Goal: Task Accomplishment & Management: Manage account settings

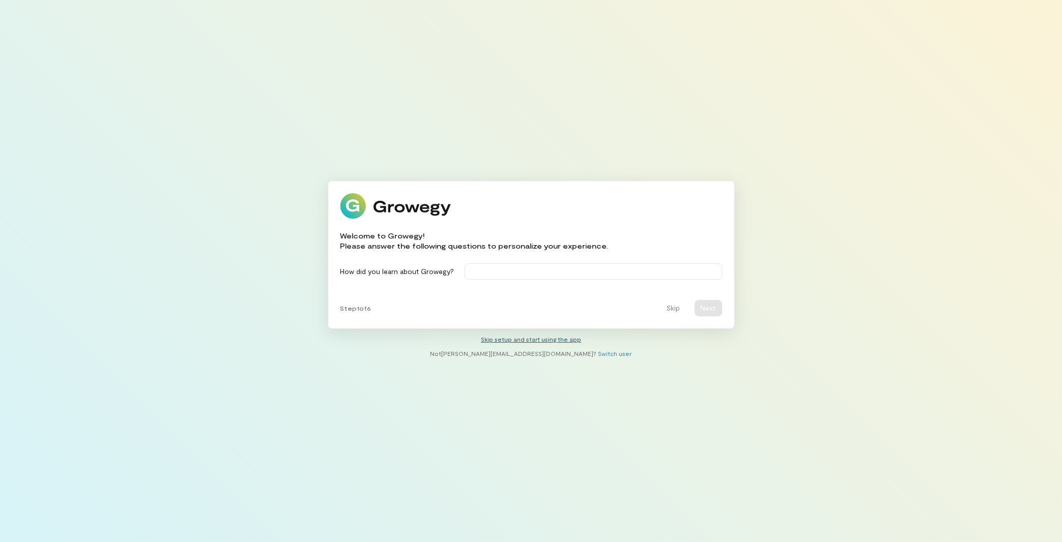
click at [552, 342] on link "Skip setup and start using the app" at bounding box center [531, 339] width 100 height 7
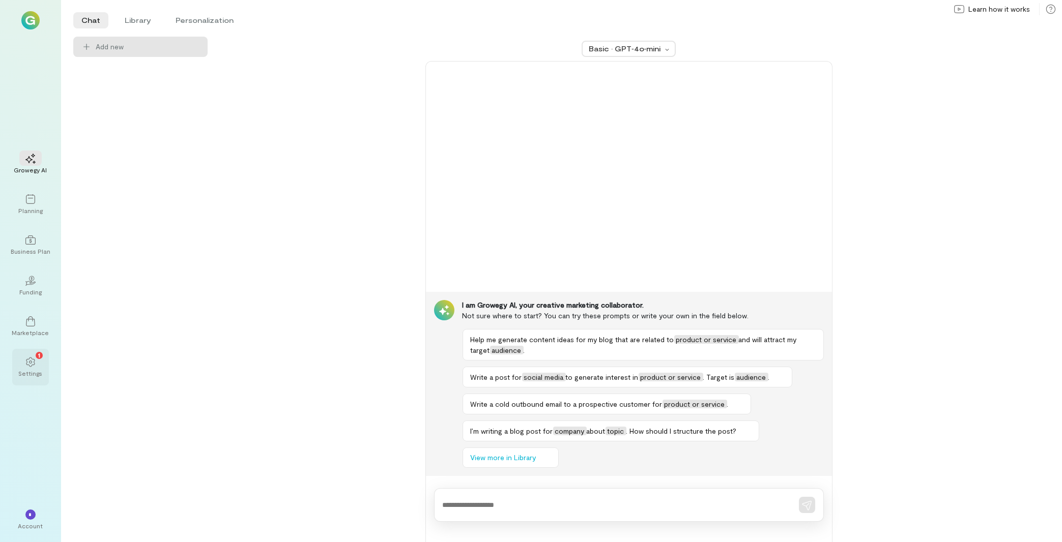
click at [26, 376] on div "Settings" at bounding box center [31, 373] width 24 height 8
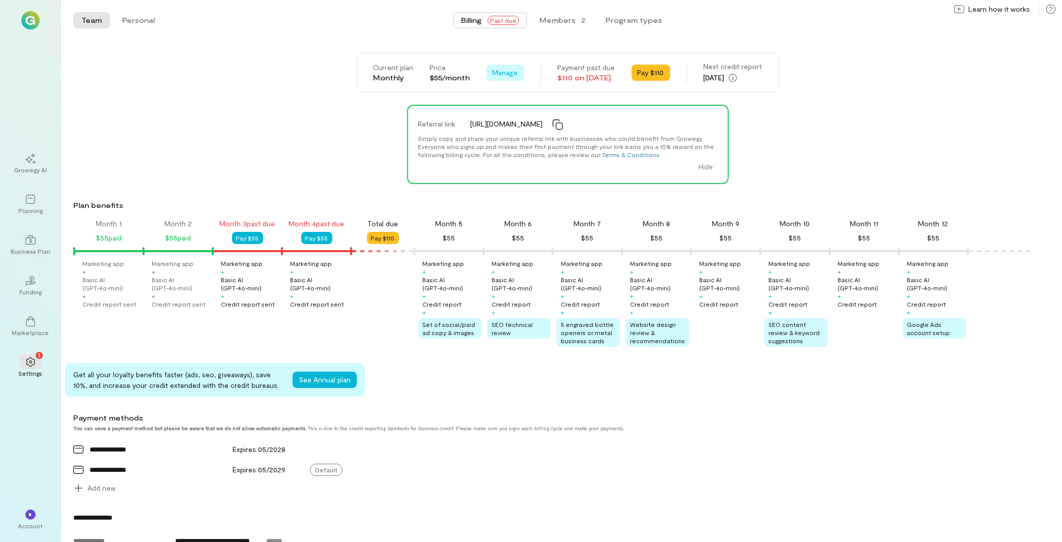
click at [498, 67] on button "Manage" at bounding box center [505, 73] width 38 height 16
click at [509, 113] on span "Cancel plan" at bounding box center [535, 115] width 52 height 10
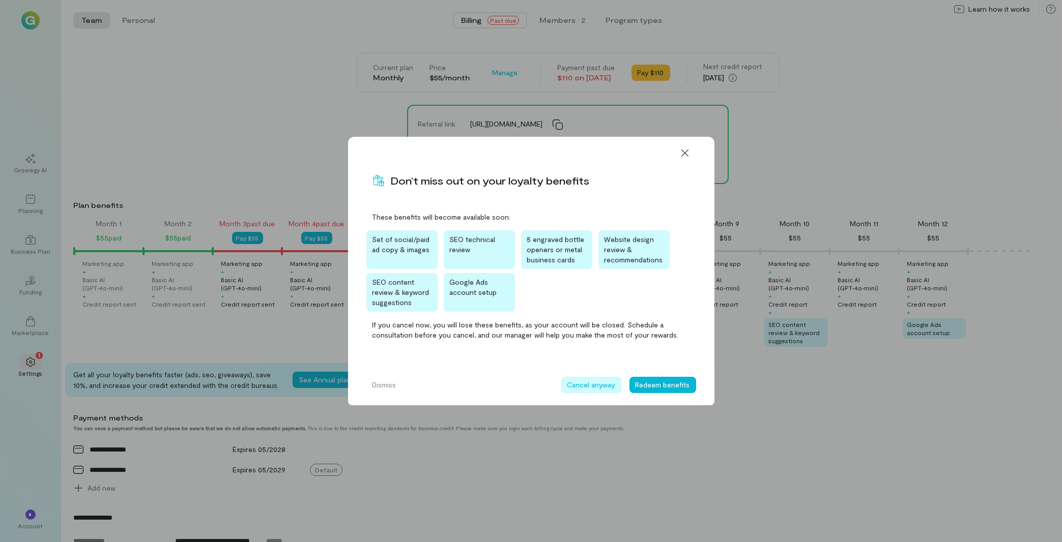
click at [608, 386] on button "Cancel anyway" at bounding box center [591, 385] width 60 height 16
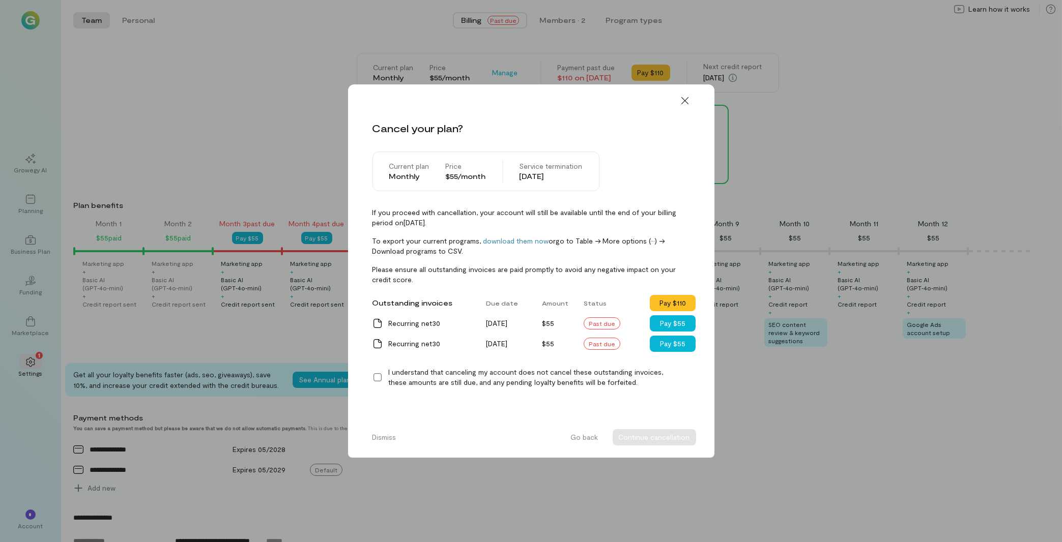
click at [377, 379] on icon at bounding box center [377, 377] width 10 height 10
click at [668, 438] on button "Continue cancellation" at bounding box center [654, 437] width 83 height 16
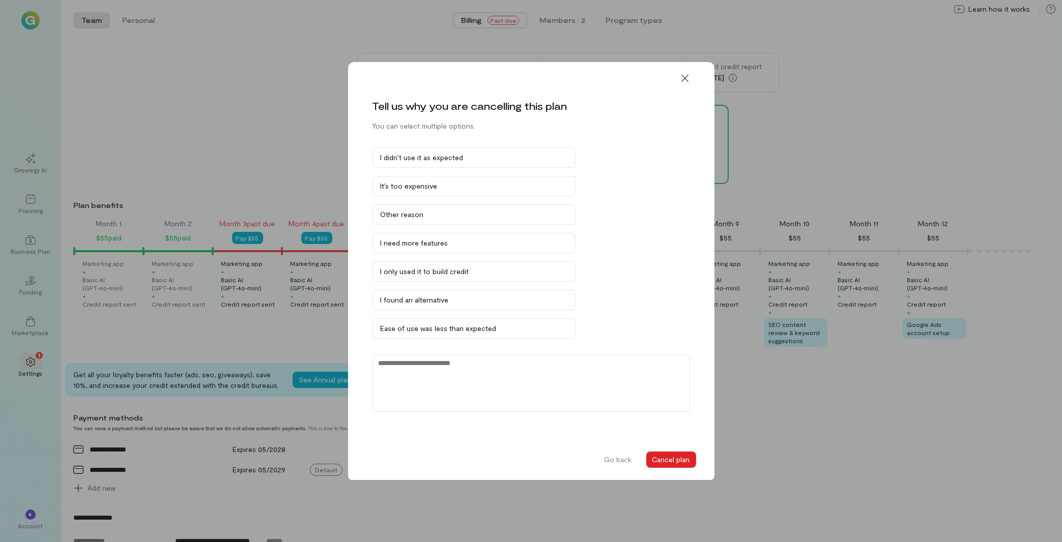
click at [677, 458] on button "Cancel plan" at bounding box center [671, 460] width 50 height 16
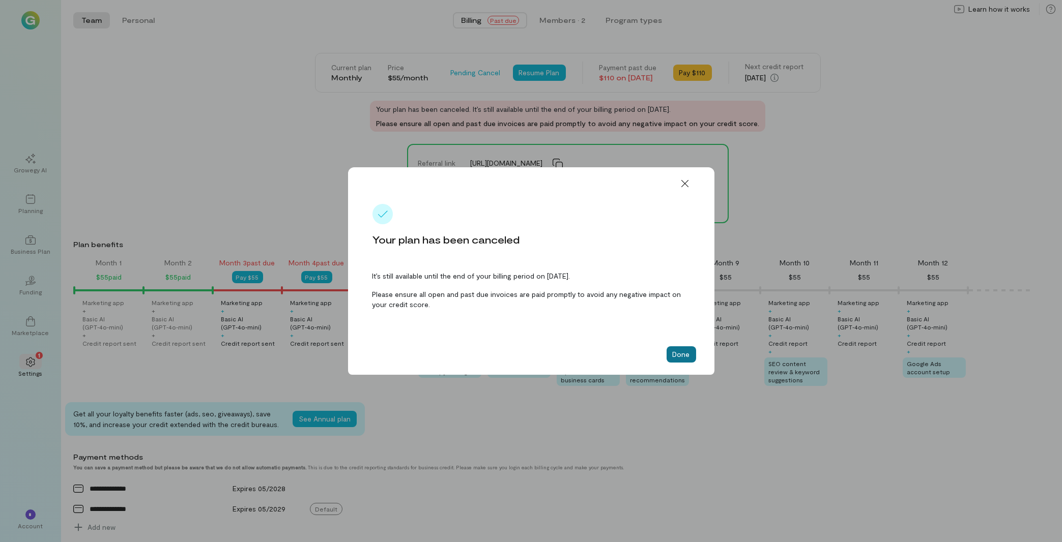
click at [680, 352] on button "Done" at bounding box center [681, 354] width 30 height 16
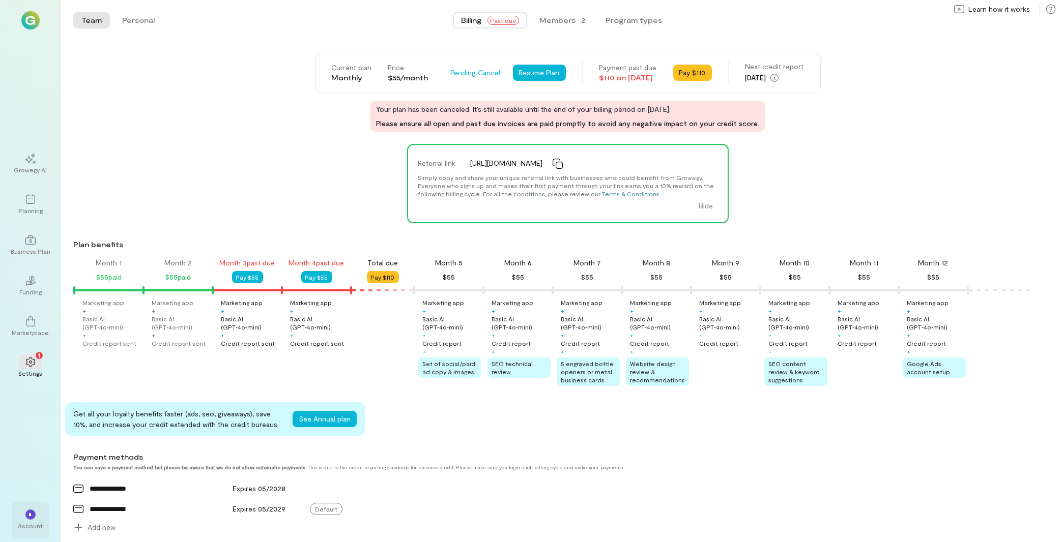
click at [48, 525] on div "* Account" at bounding box center [30, 520] width 37 height 37
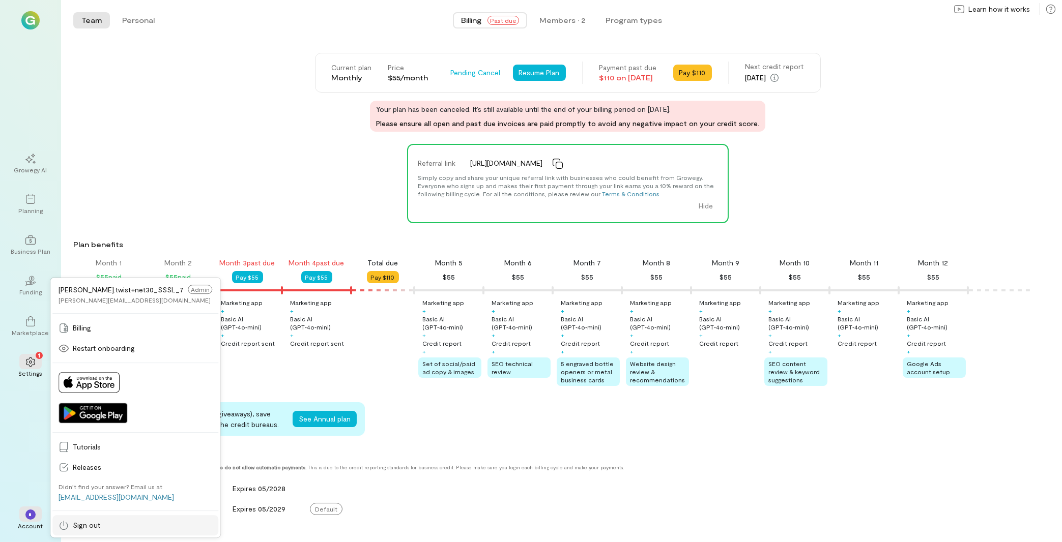
click at [102, 530] on span "Sign out" at bounding box center [142, 525] width 139 height 10
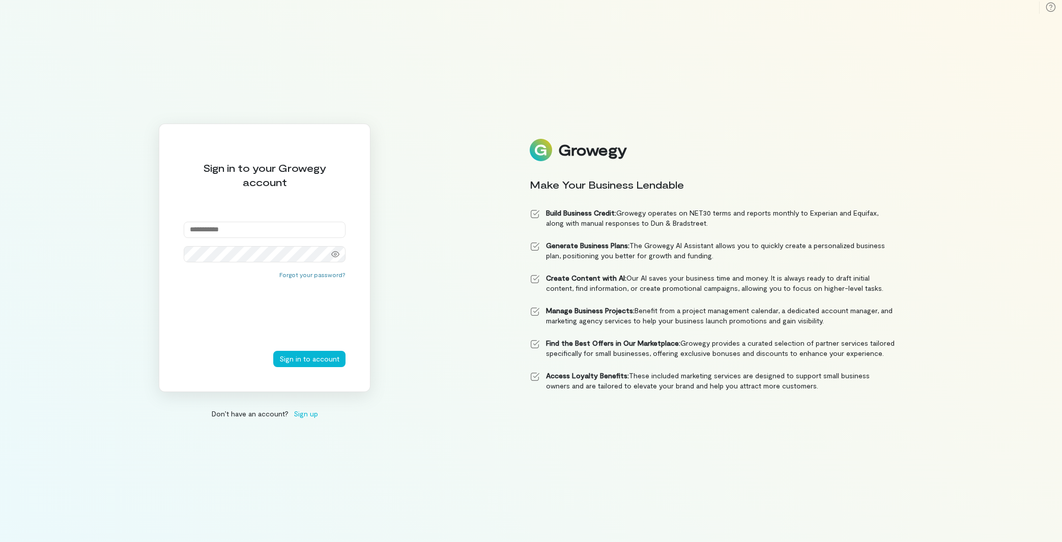
paste input "**********"
type input "**********"
